Goal: Task Accomplishment & Management: Complete application form

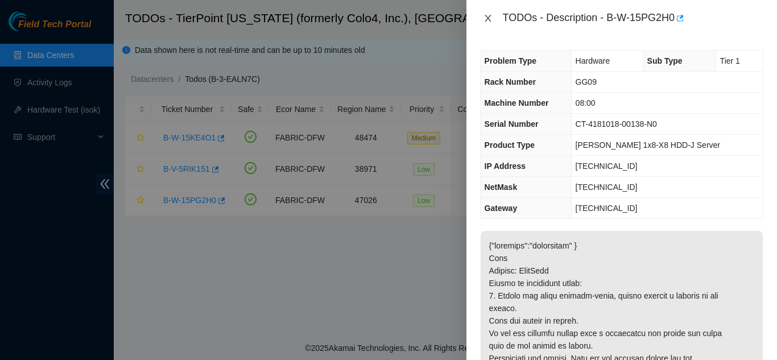
click at [487, 17] on icon "close" at bounding box center [487, 18] width 6 height 7
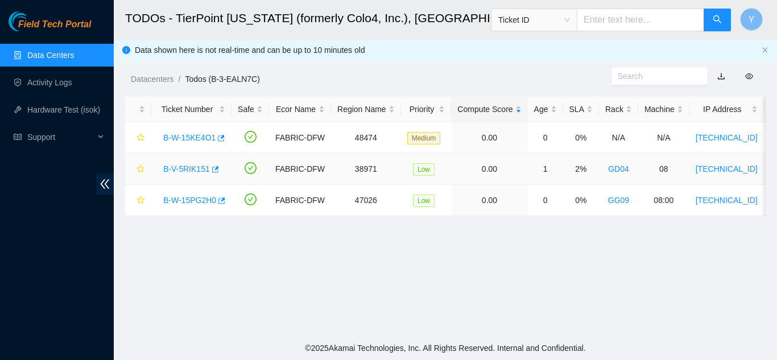
click at [183, 168] on link "B-V-5RIK151" at bounding box center [186, 168] width 47 height 9
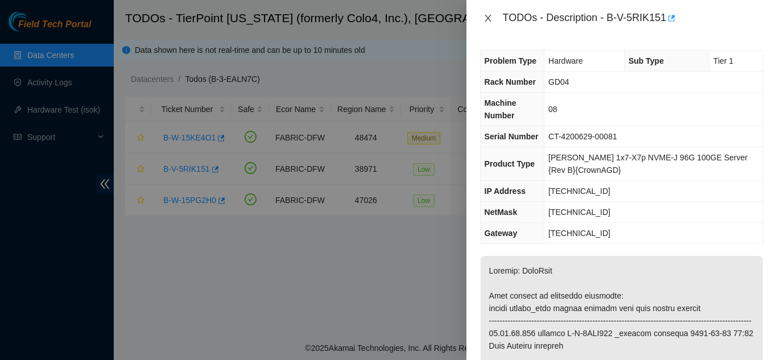
click at [490, 18] on icon "close" at bounding box center [487, 18] width 9 height 9
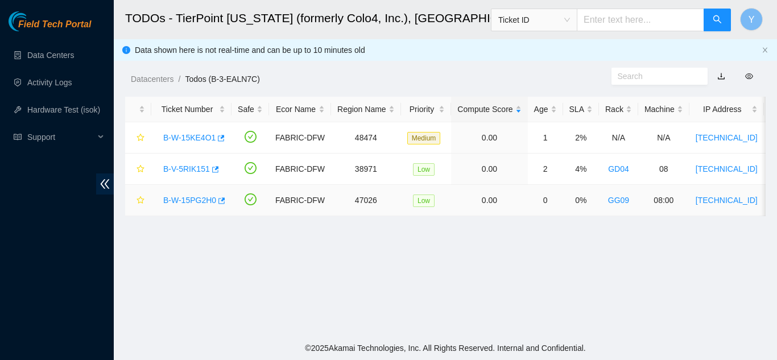
click at [194, 198] on link "B-W-15PG2H0" at bounding box center [189, 200] width 53 height 9
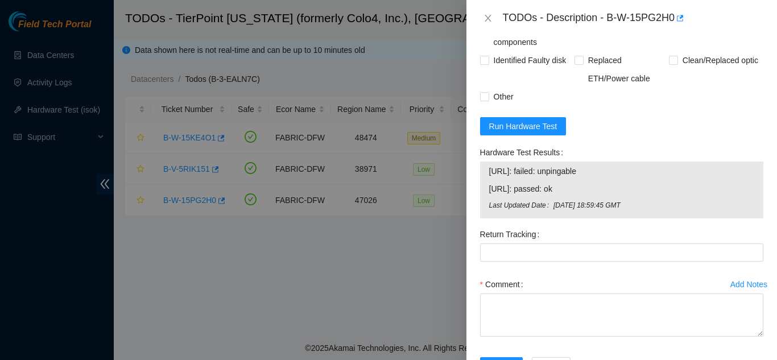
scroll to position [710, 0]
click at [526, 132] on span "Run Hardware Test" at bounding box center [523, 125] width 68 height 13
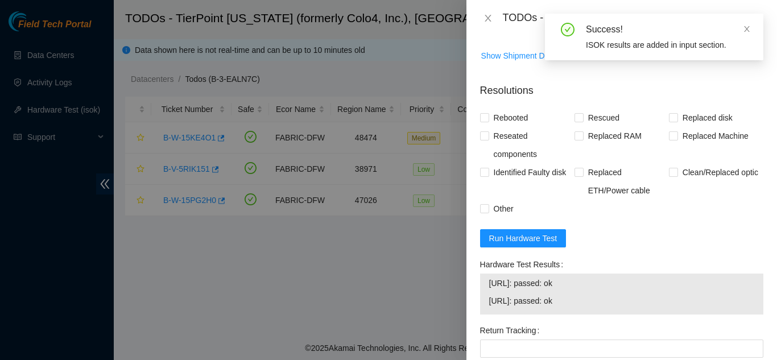
scroll to position [596, 0]
drag, startPoint x: 484, startPoint y: 157, endPoint x: 519, endPoint y: 154, distance: 35.4
click at [486, 122] on input "Rebooted" at bounding box center [484, 118] width 8 height 8
checkbox input "true"
click at [576, 122] on input "Rescued" at bounding box center [578, 118] width 8 height 8
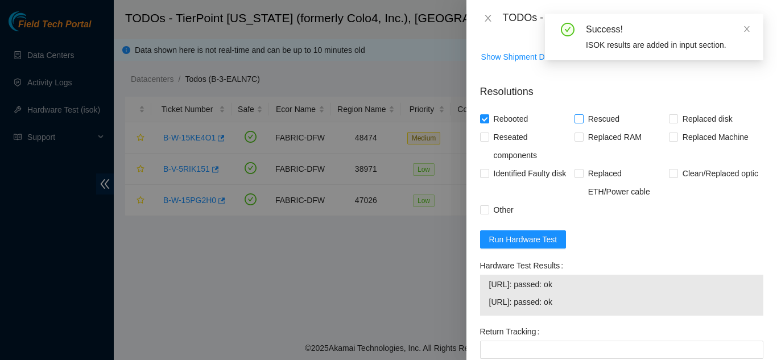
checkbox input "true"
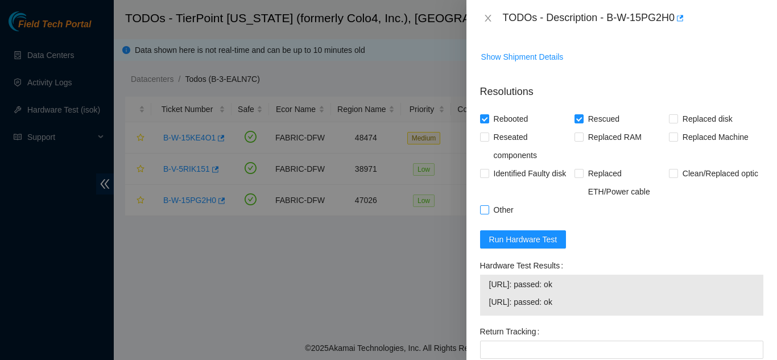
click at [483, 213] on input "Other" at bounding box center [484, 209] width 8 height 8
checkbox input "true"
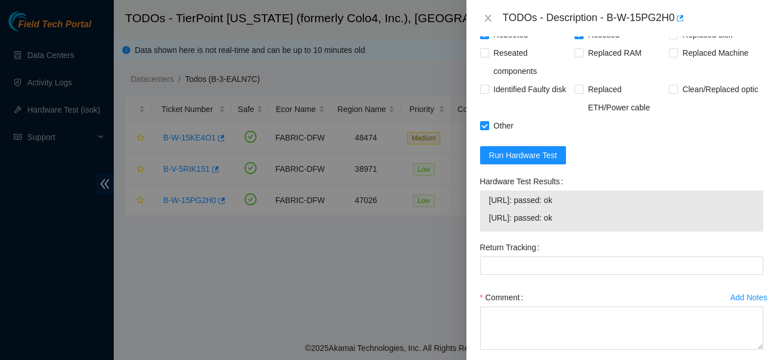
scroll to position [773, 0]
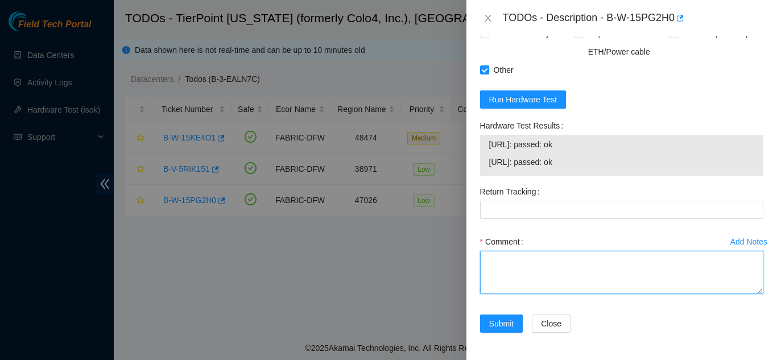
click at [507, 264] on textarea "Comment" at bounding box center [621, 272] width 283 height 43
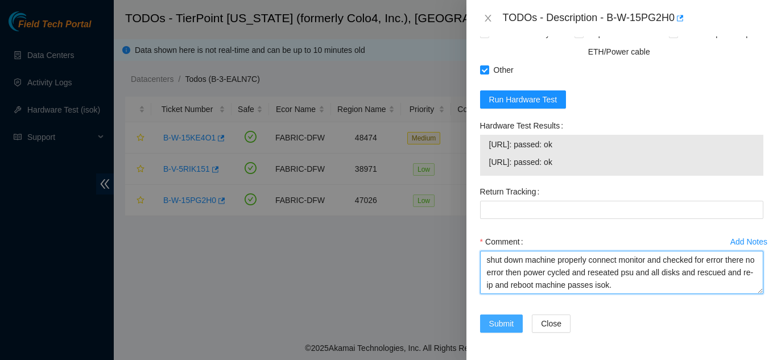
type textarea "shut down machine properly connect monitor and checked for error there no error…"
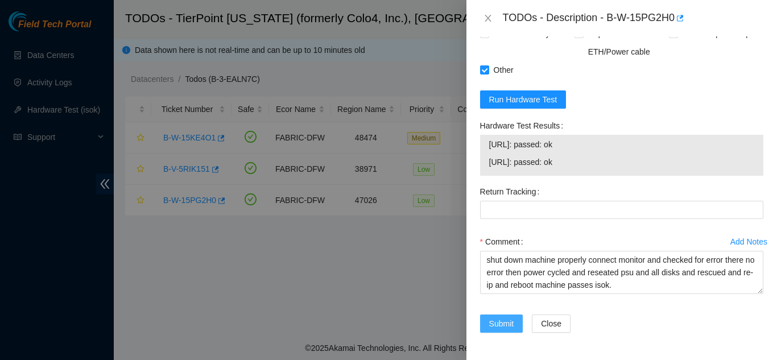
click at [500, 321] on span "Submit" at bounding box center [501, 323] width 25 height 13
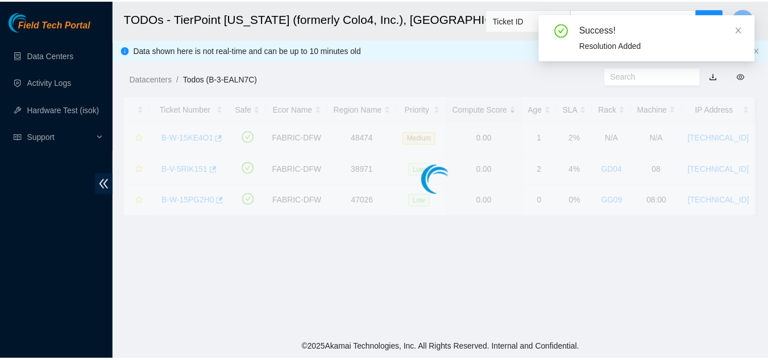
scroll to position [349, 0]
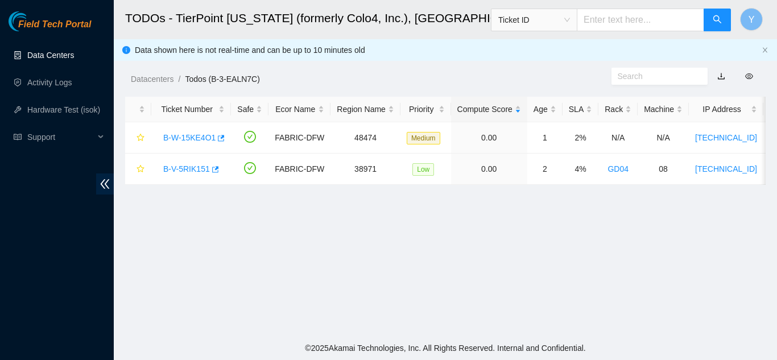
click at [51, 55] on link "Data Centers" at bounding box center [50, 55] width 47 height 9
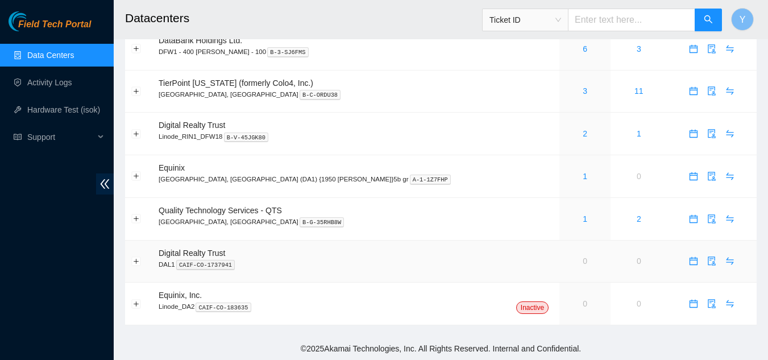
scroll to position [92, 0]
click at [583, 219] on link "1" at bounding box center [585, 218] width 5 height 9
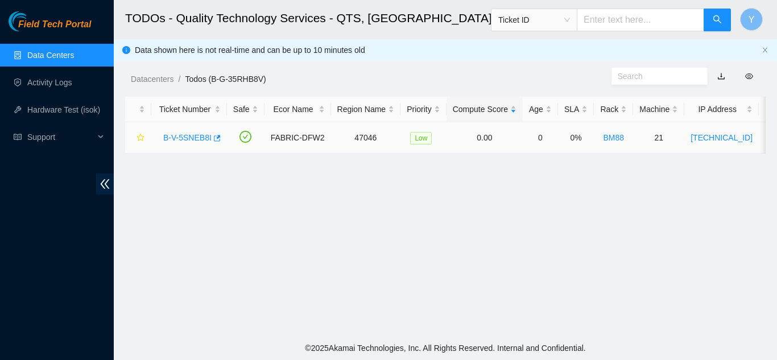
click at [183, 136] on link "B-V-5SNEB8I" at bounding box center [187, 137] width 48 height 9
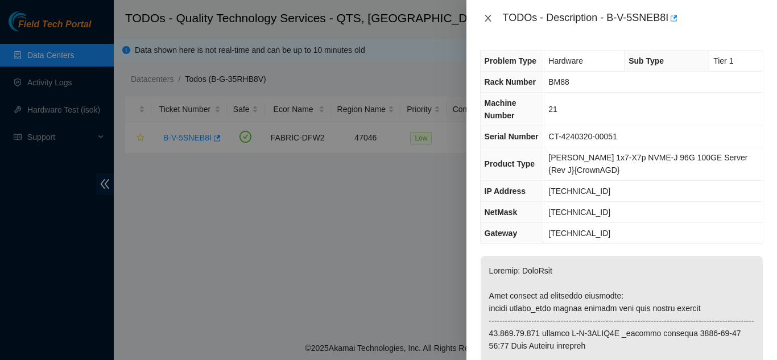
click at [487, 16] on icon "close" at bounding box center [487, 18] width 6 height 7
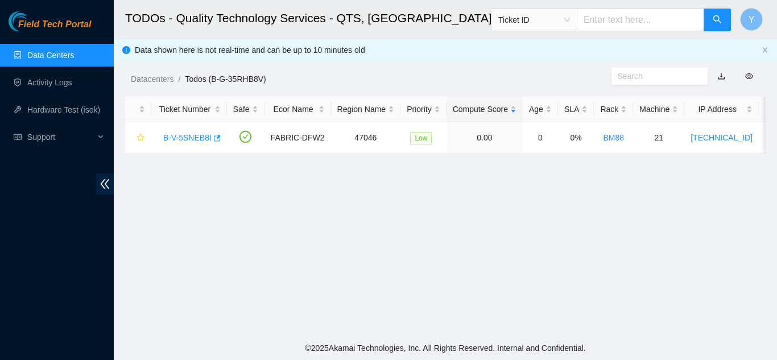
click at [50, 51] on link "Data Centers" at bounding box center [50, 55] width 47 height 9
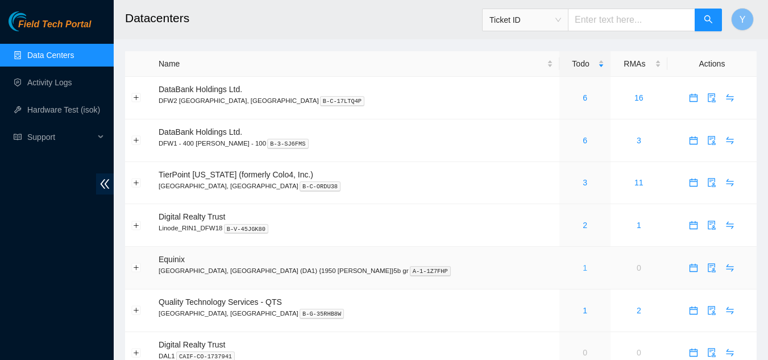
click at [583, 266] on link "1" at bounding box center [585, 267] width 5 height 9
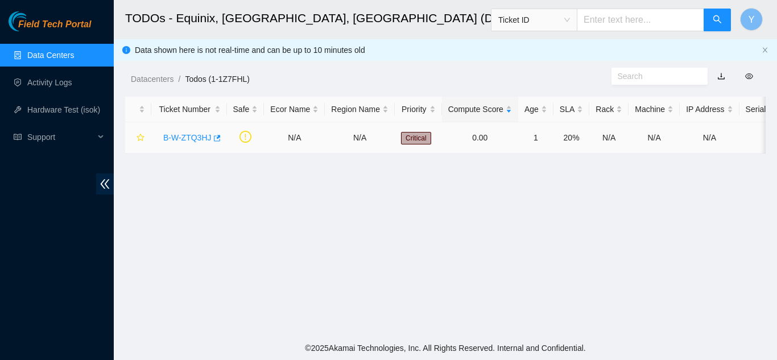
click at [187, 137] on link "B-W-ZTQ3HJ" at bounding box center [187, 137] width 48 height 9
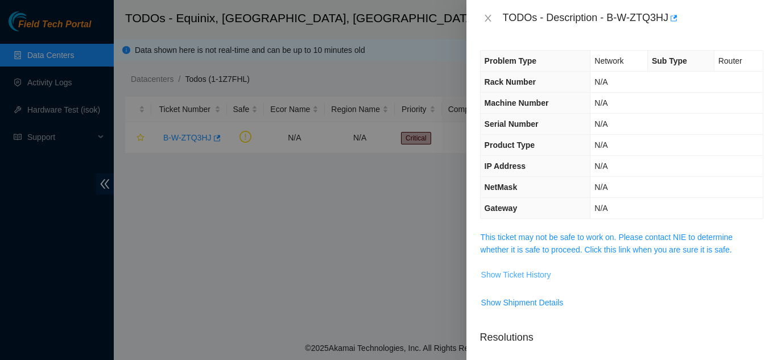
click at [533, 273] on span "Show Ticket History" at bounding box center [516, 274] width 70 height 13
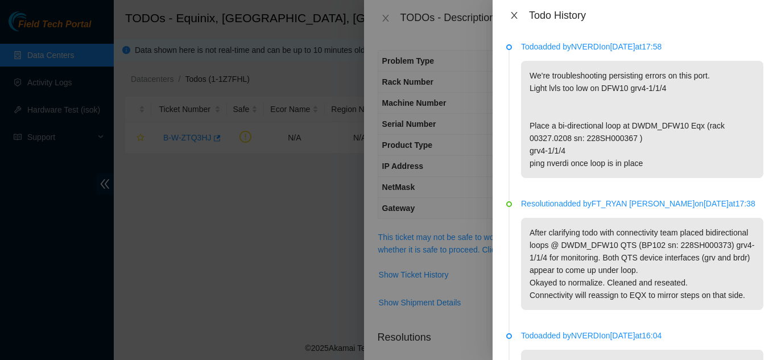
click at [513, 17] on icon "close" at bounding box center [514, 15] width 6 height 7
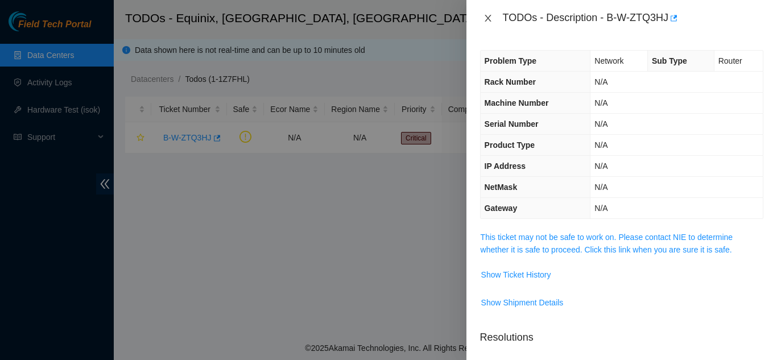
click at [484, 15] on icon "close" at bounding box center [487, 18] width 9 height 9
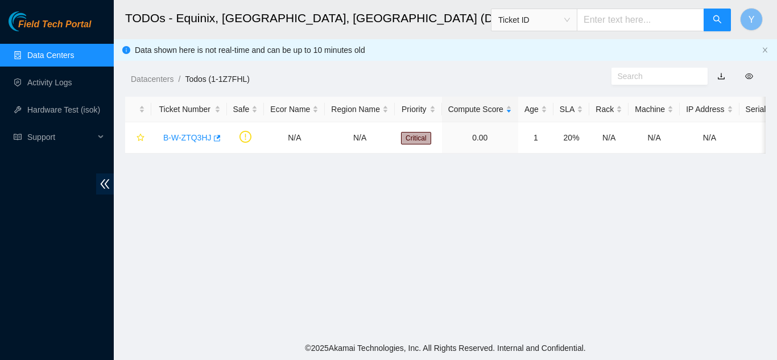
click at [74, 51] on link "Data Centers" at bounding box center [50, 55] width 47 height 9
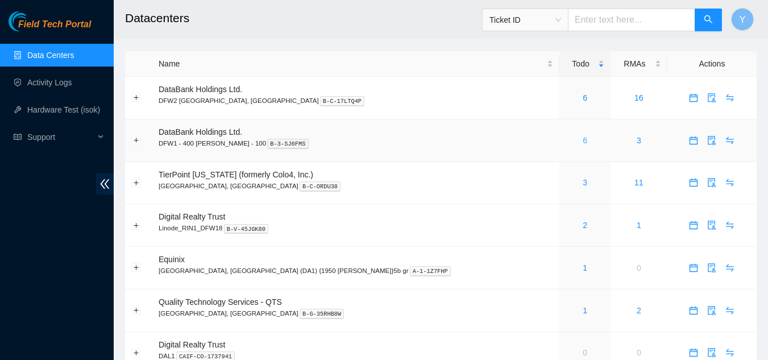
click at [583, 140] on link "6" at bounding box center [585, 140] width 5 height 9
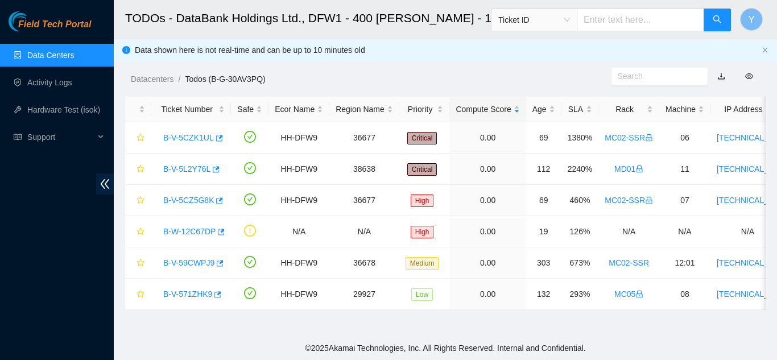
click at [64, 57] on link "Data Centers" at bounding box center [50, 55] width 47 height 9
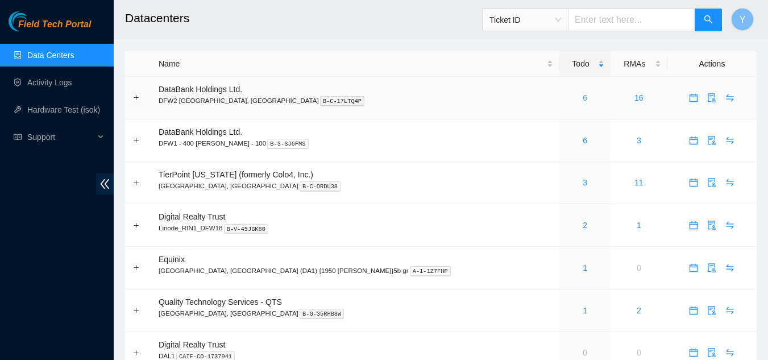
click at [583, 100] on link "6" at bounding box center [585, 97] width 5 height 9
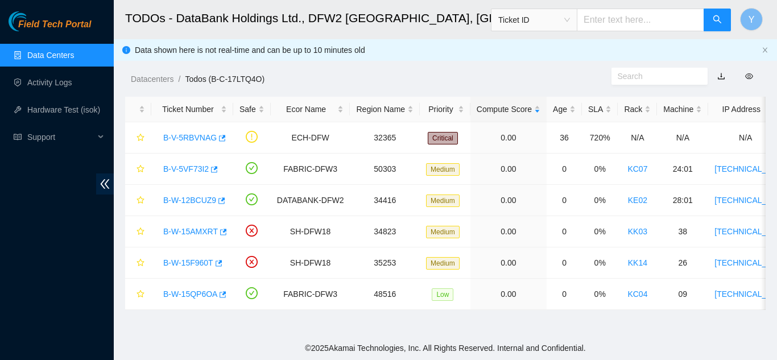
click at [61, 56] on link "Data Centers" at bounding box center [50, 55] width 47 height 9
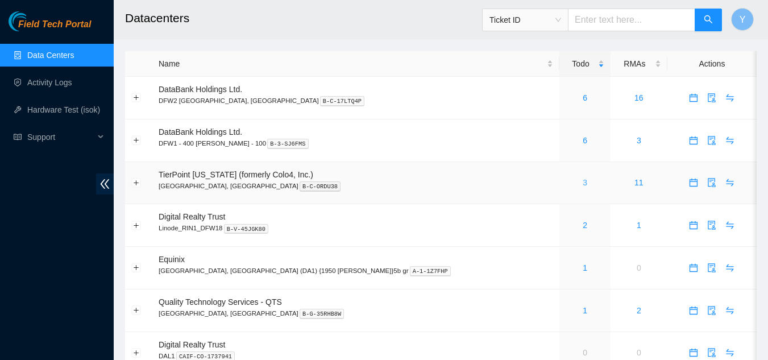
click at [583, 184] on link "3" at bounding box center [585, 182] width 5 height 9
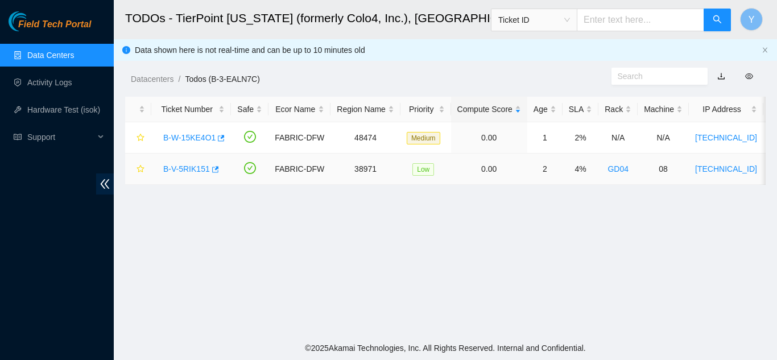
click at [185, 165] on link "B-V-5RIK151" at bounding box center [186, 168] width 47 height 9
